Goal: Information Seeking & Learning: Learn about a topic

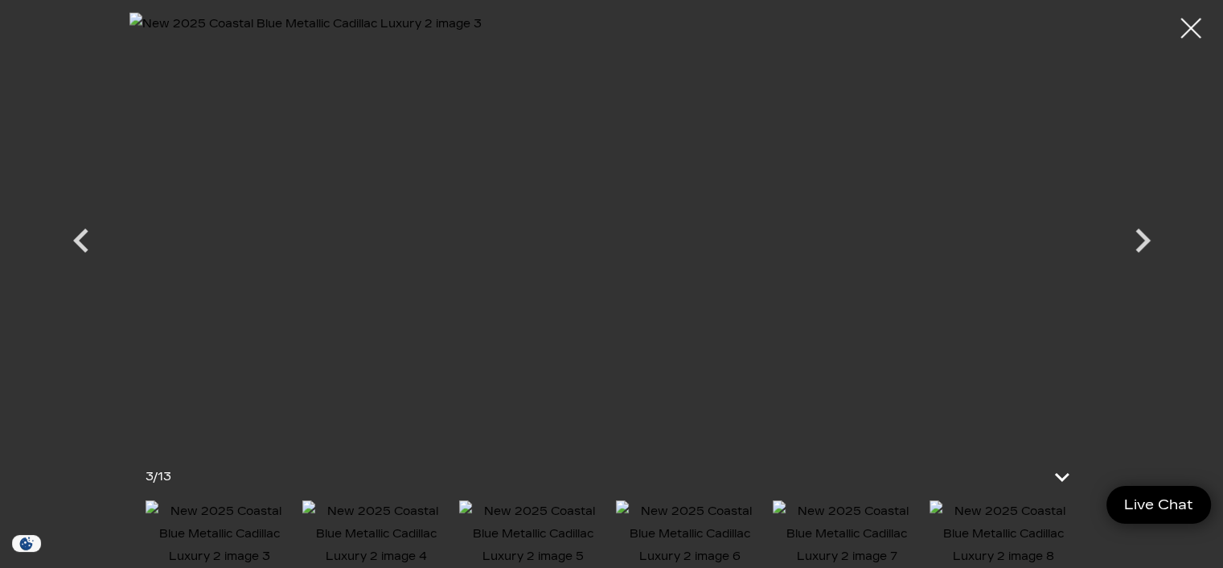
scroll to position [119, 0]
click at [1190, 31] on div at bounding box center [1191, 28] width 43 height 43
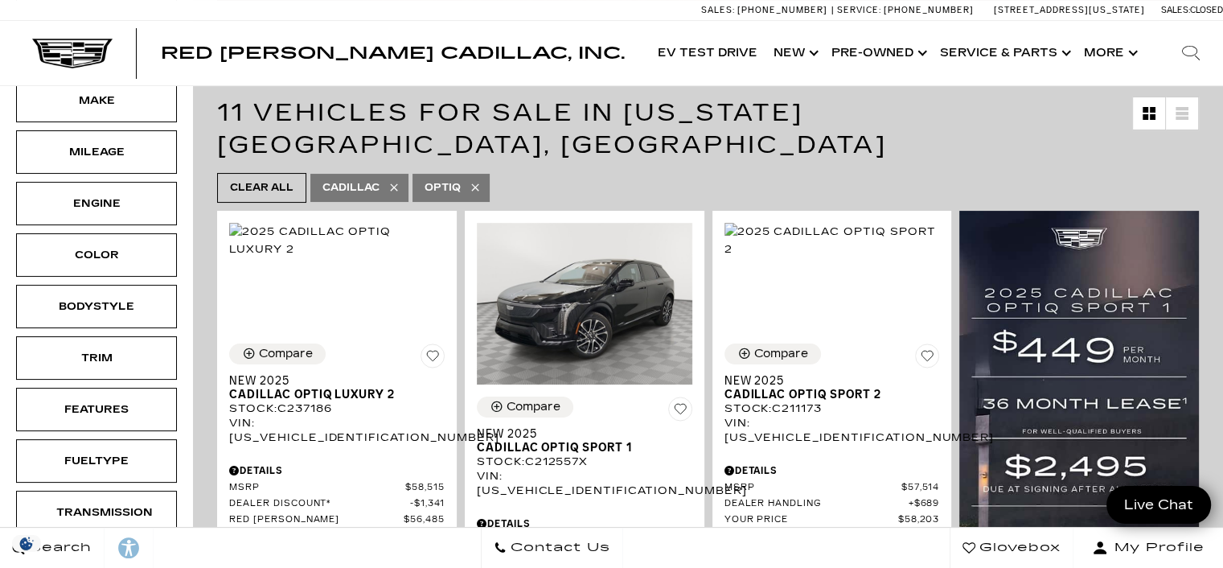
scroll to position [700, 0]
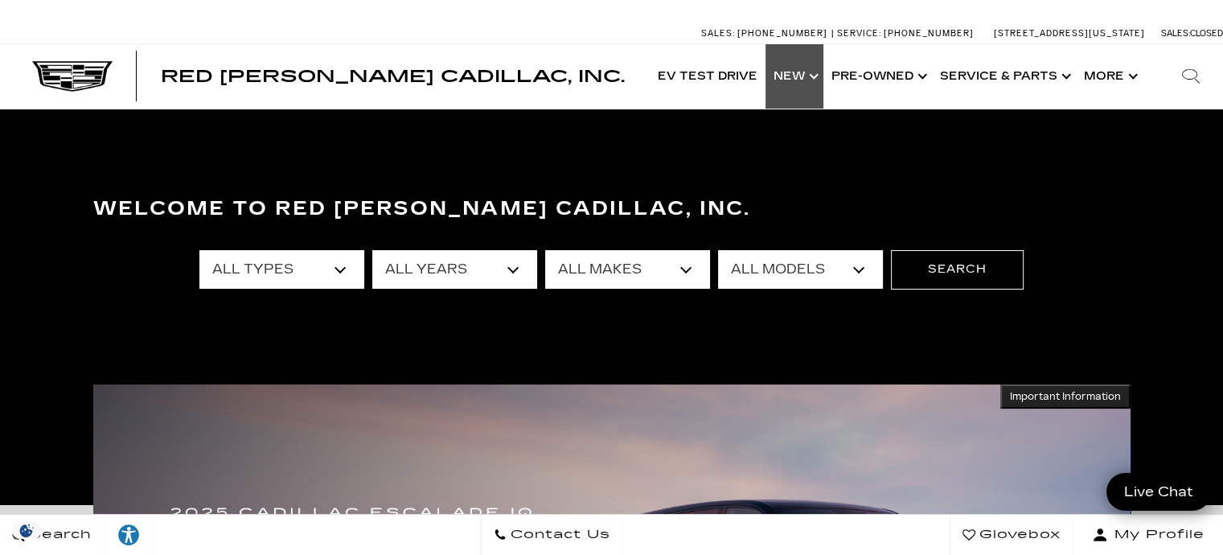
click at [798, 80] on link "Show New" at bounding box center [795, 76] width 58 height 64
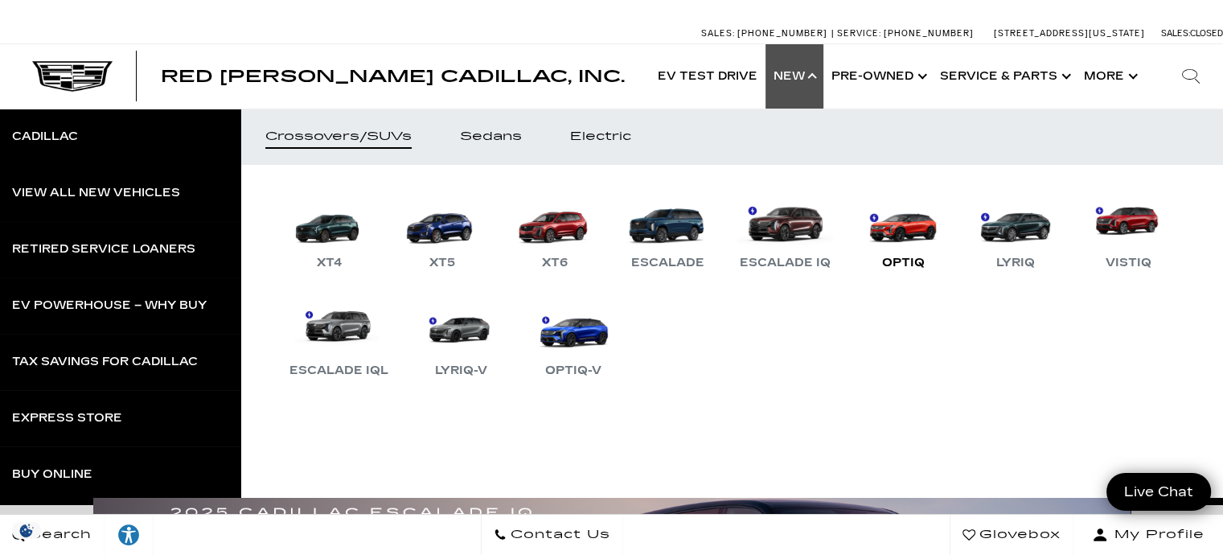
click at [898, 251] on link "OPTIQ" at bounding box center [903, 231] width 96 height 84
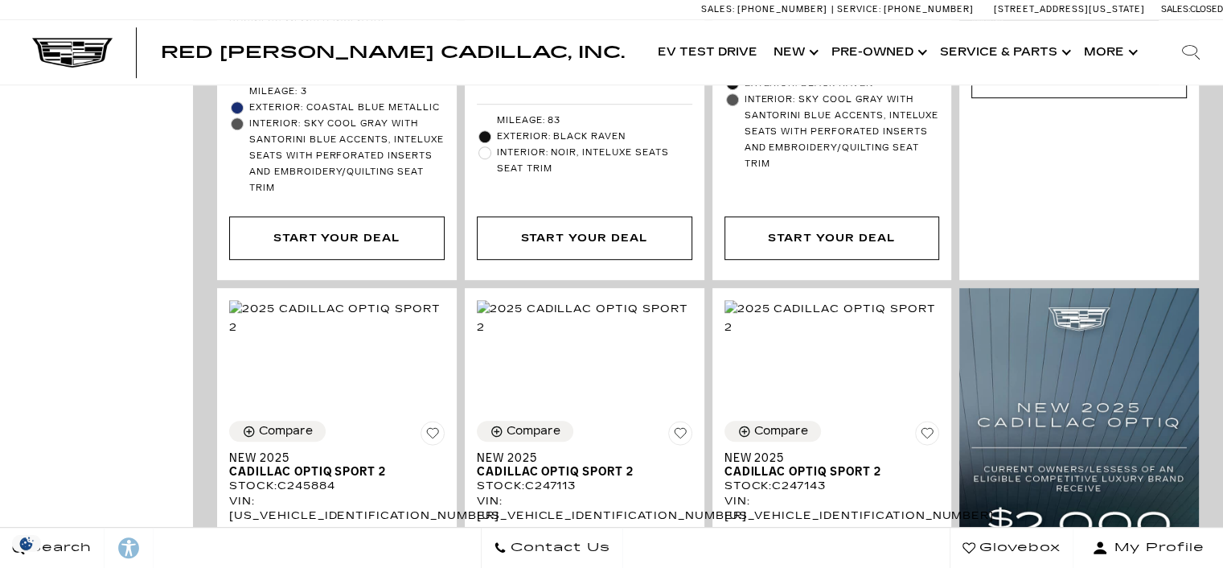
scroll to position [1029, 0]
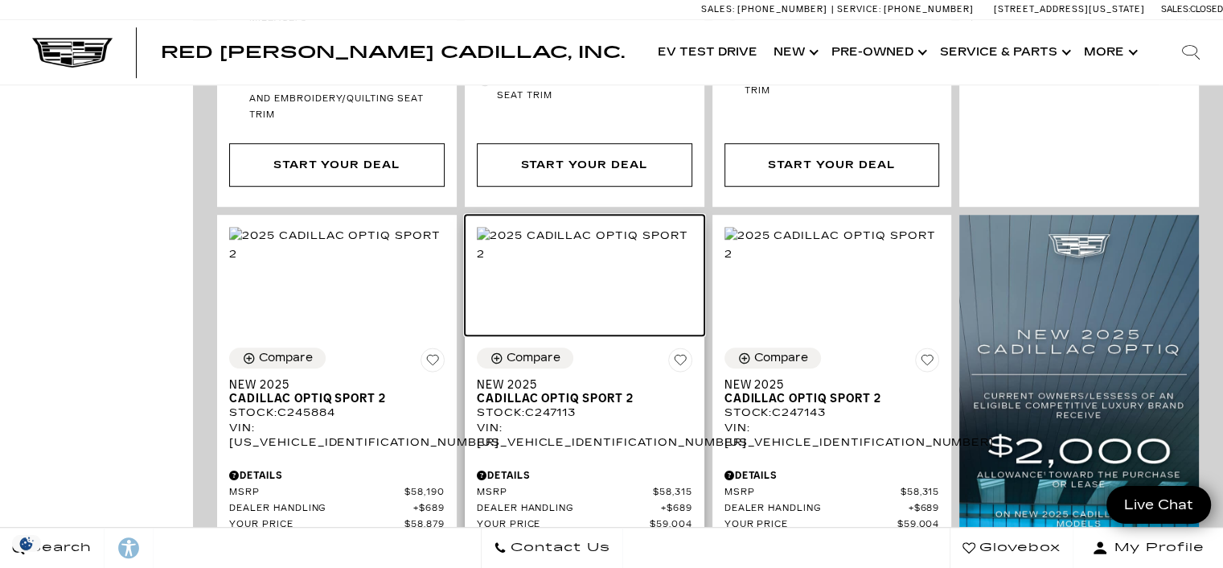
click at [572, 262] on img at bounding box center [585, 244] width 216 height 35
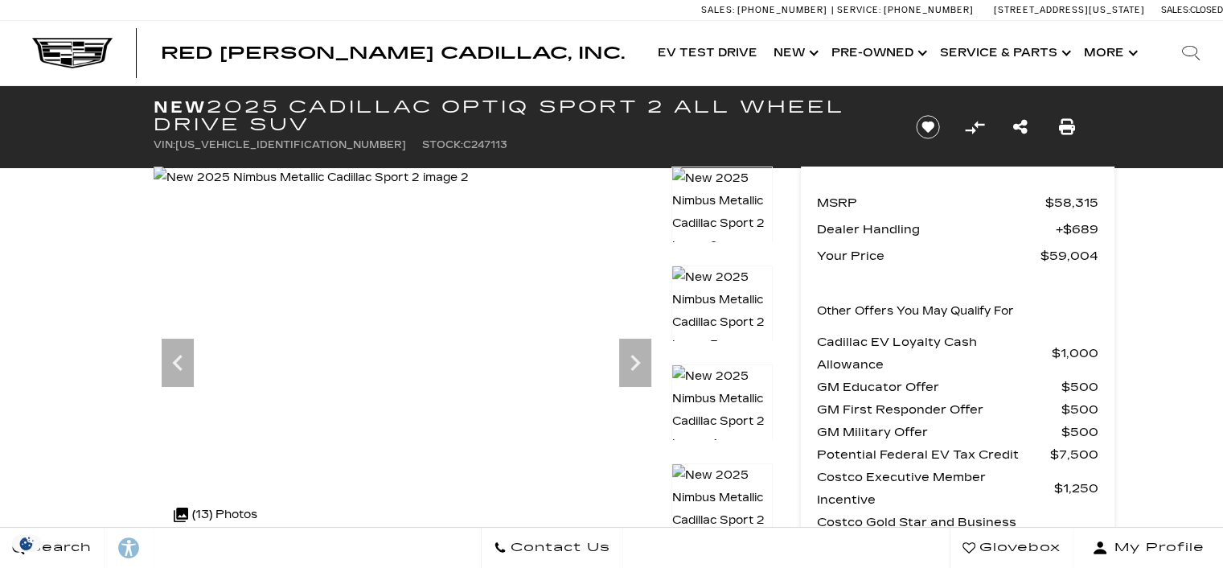
click at [469, 189] on img at bounding box center [311, 177] width 315 height 23
